Goal: Navigation & Orientation: Find specific page/section

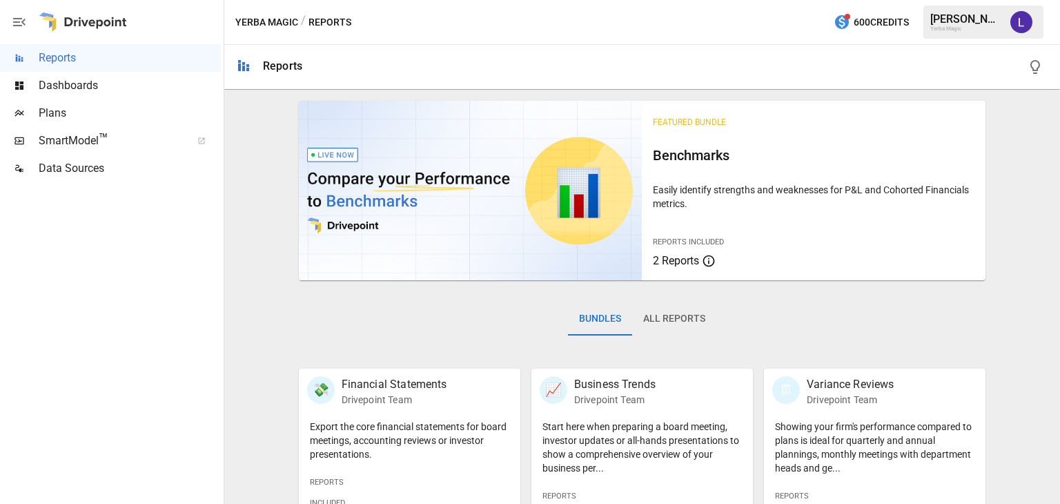
click at [63, 81] on span "Dashboards" at bounding box center [130, 85] width 182 height 17
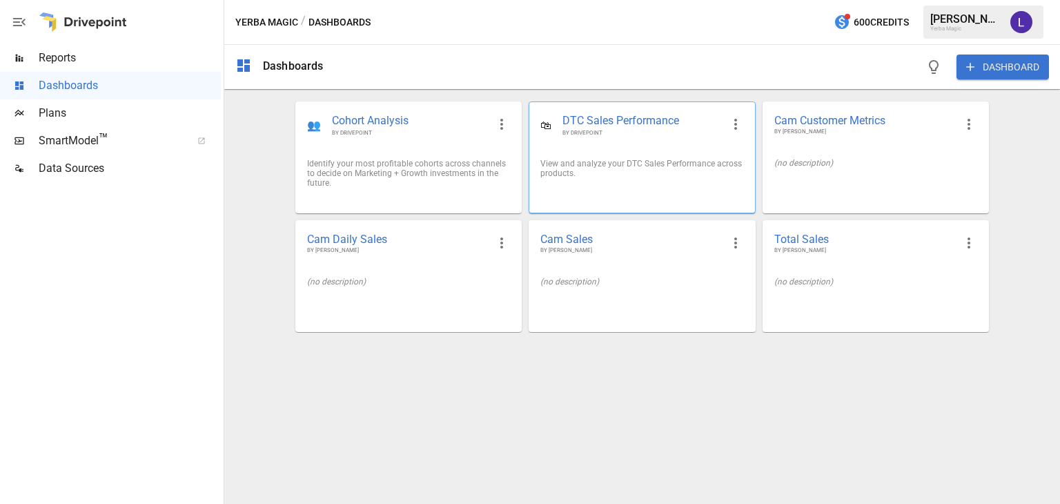
click at [653, 118] on span "DTC Sales Performance" at bounding box center [642, 121] width 159 height 16
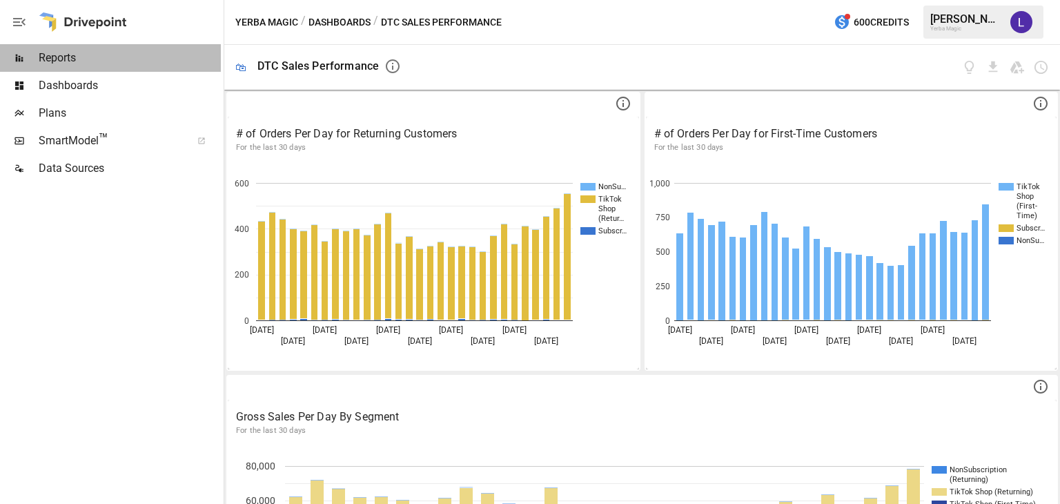
click at [82, 61] on span "Reports" at bounding box center [130, 58] width 182 height 17
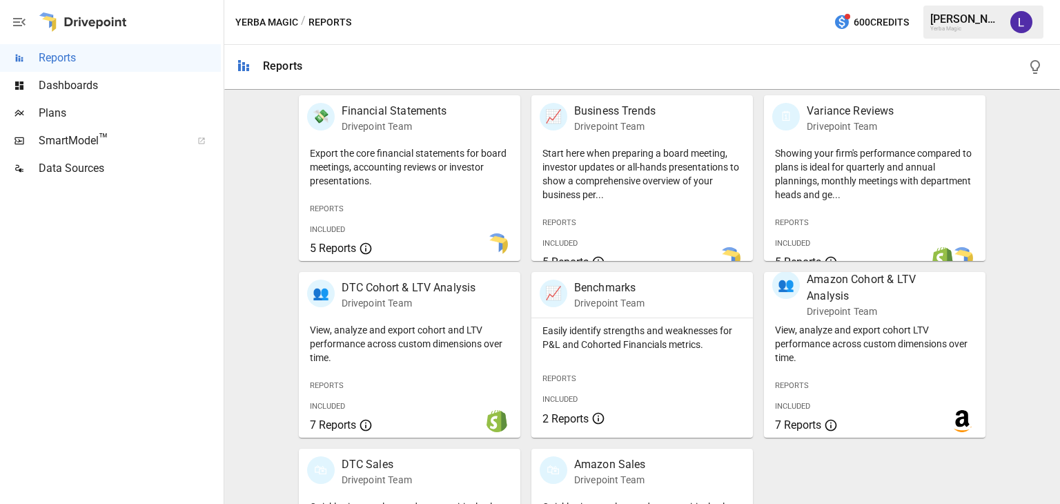
scroll to position [276, 0]
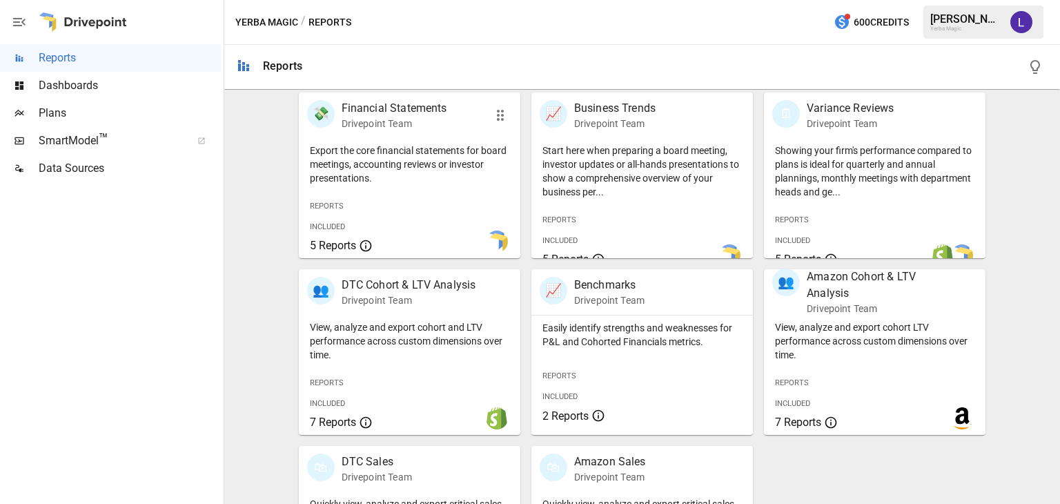
click at [376, 112] on p "Financial Statements" at bounding box center [395, 108] width 106 height 17
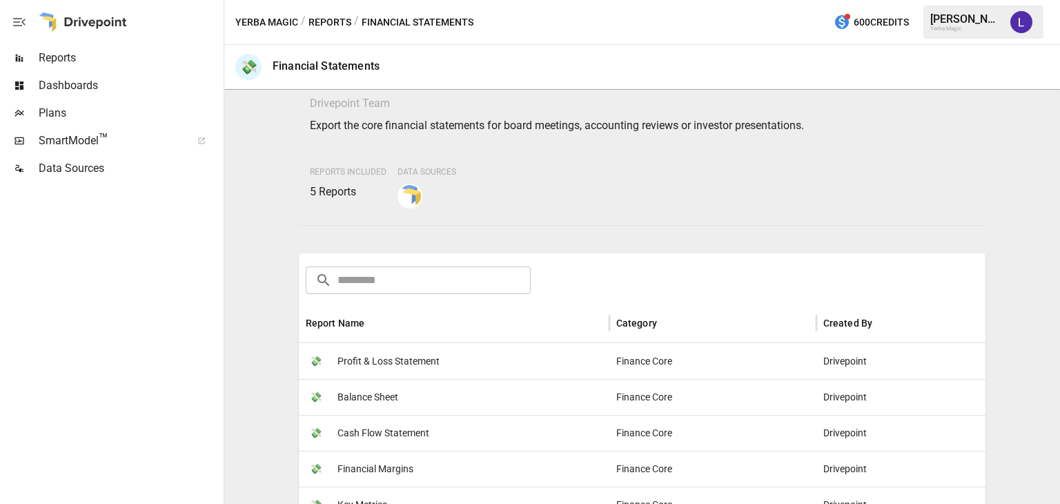
scroll to position [207, 0]
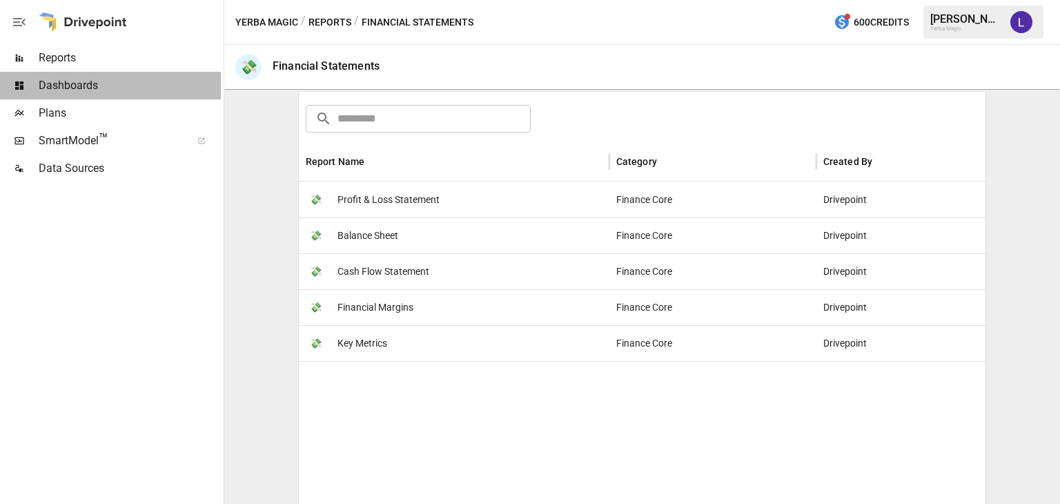
click at [71, 79] on span "Dashboards" at bounding box center [130, 85] width 182 height 17
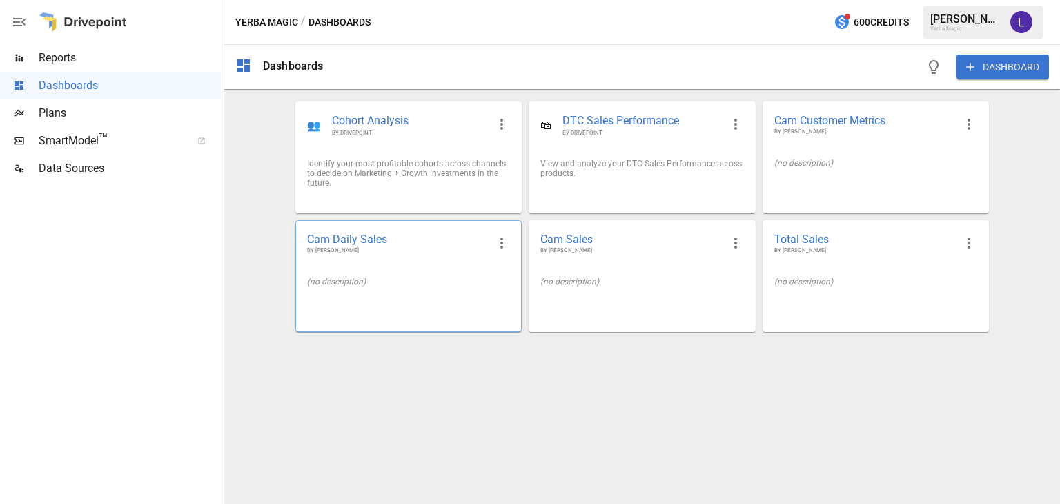
click at [363, 236] on span "Cam Daily Sales" at bounding box center [397, 239] width 181 height 14
